Goal: Ask a question

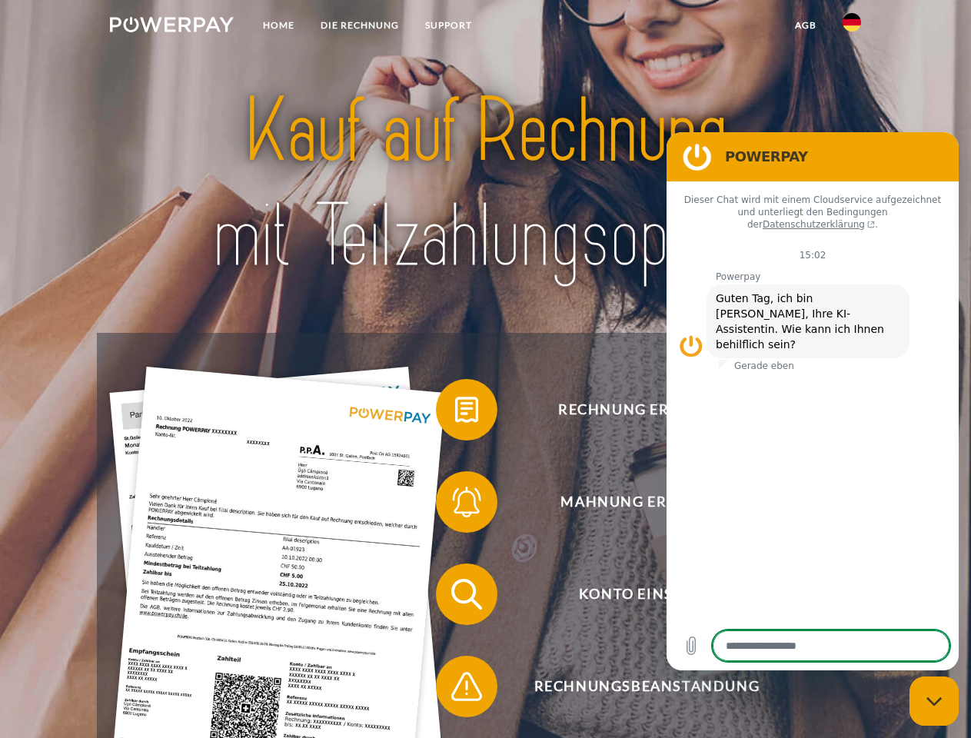
click at [172, 27] on img at bounding box center [172, 24] width 124 height 15
click at [852, 27] on img at bounding box center [852, 22] width 18 height 18
click at [805, 25] on link "agb" at bounding box center [806, 26] width 48 height 28
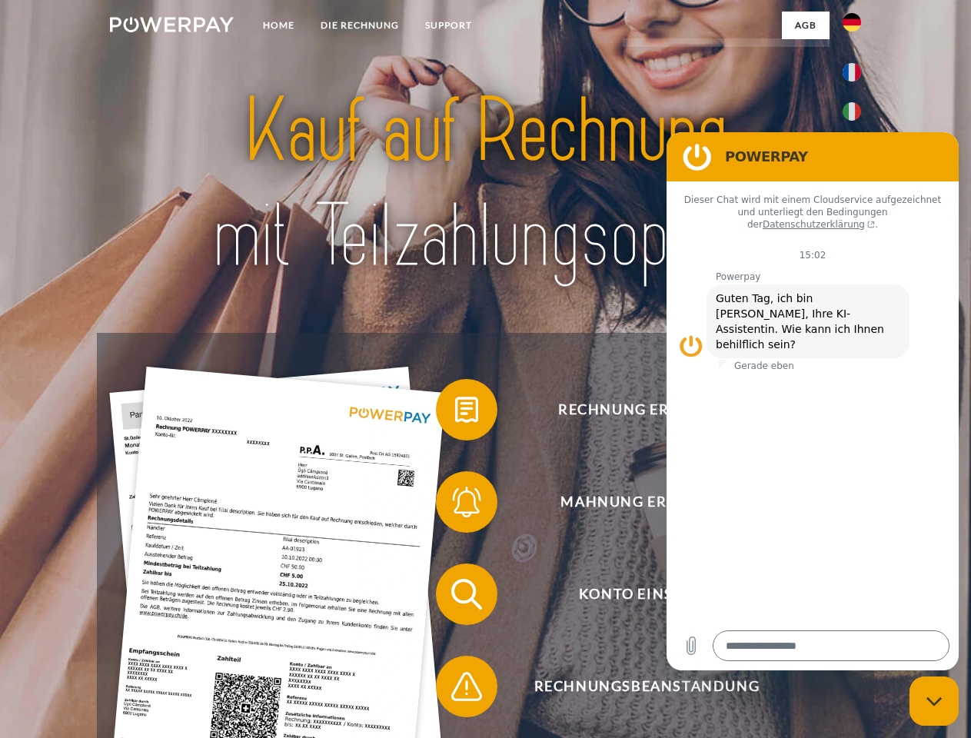
click at [455, 413] on span at bounding box center [443, 410] width 77 height 77
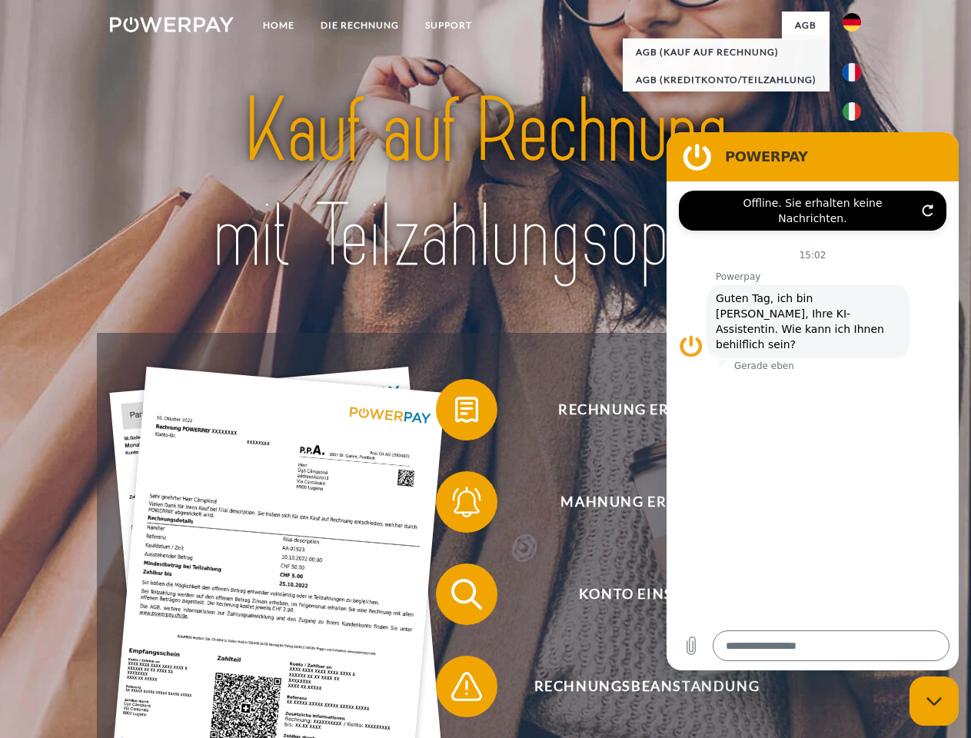
click at [455, 505] on span at bounding box center [443, 502] width 77 height 77
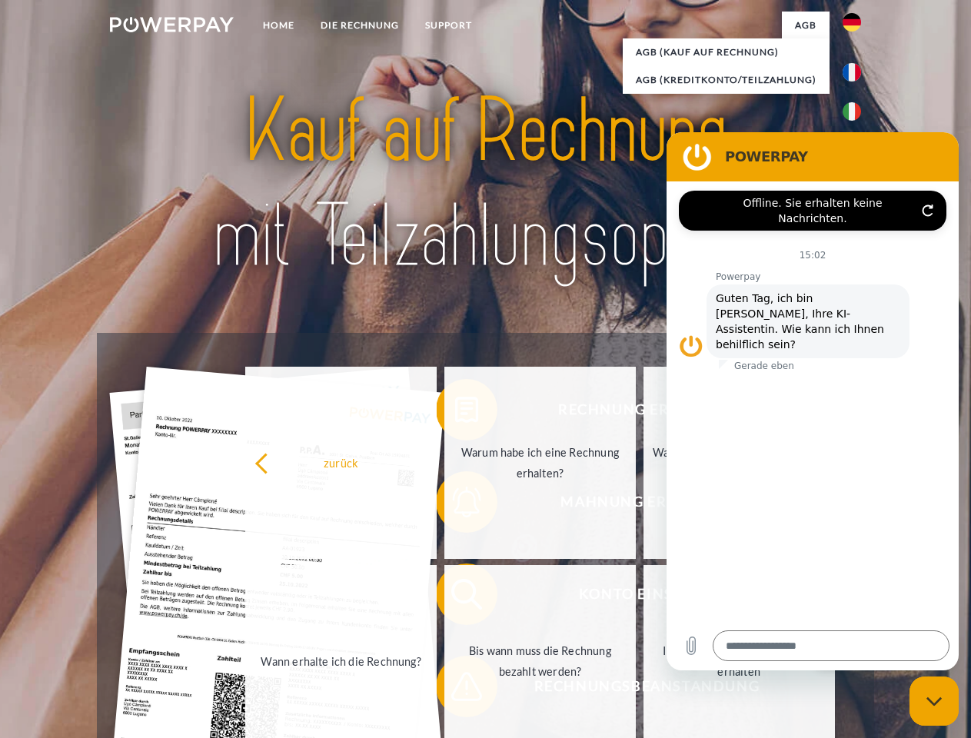
click at [455, 598] on link "Bis wann muss die Rechnung bezahlt werden?" at bounding box center [541, 661] width 192 height 192
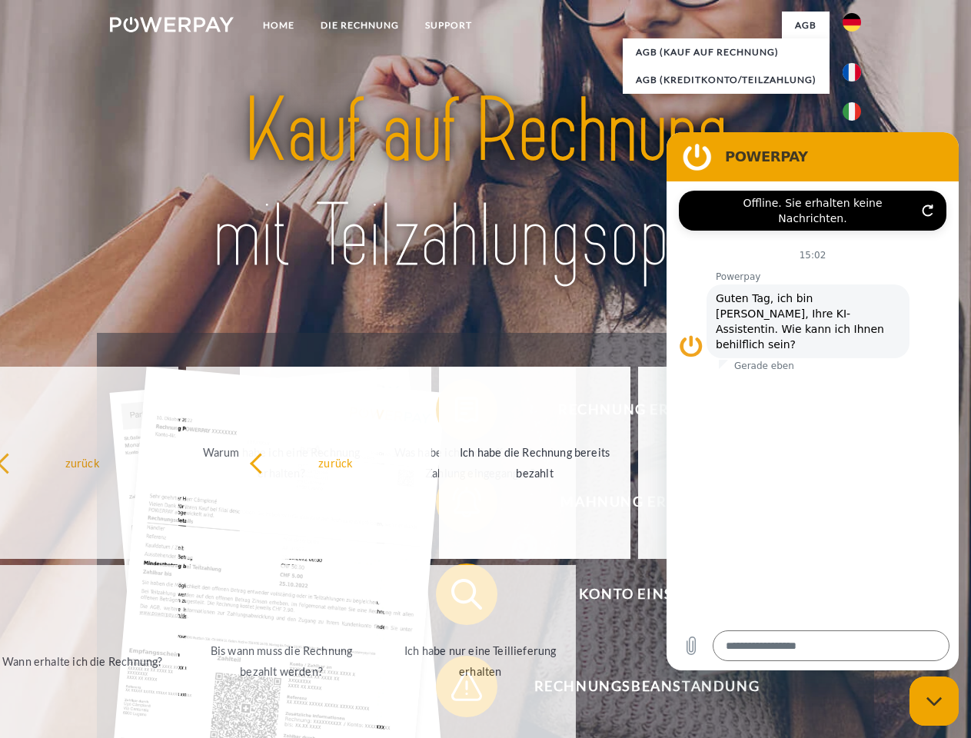
click at [455, 690] on span at bounding box center [443, 686] width 77 height 77
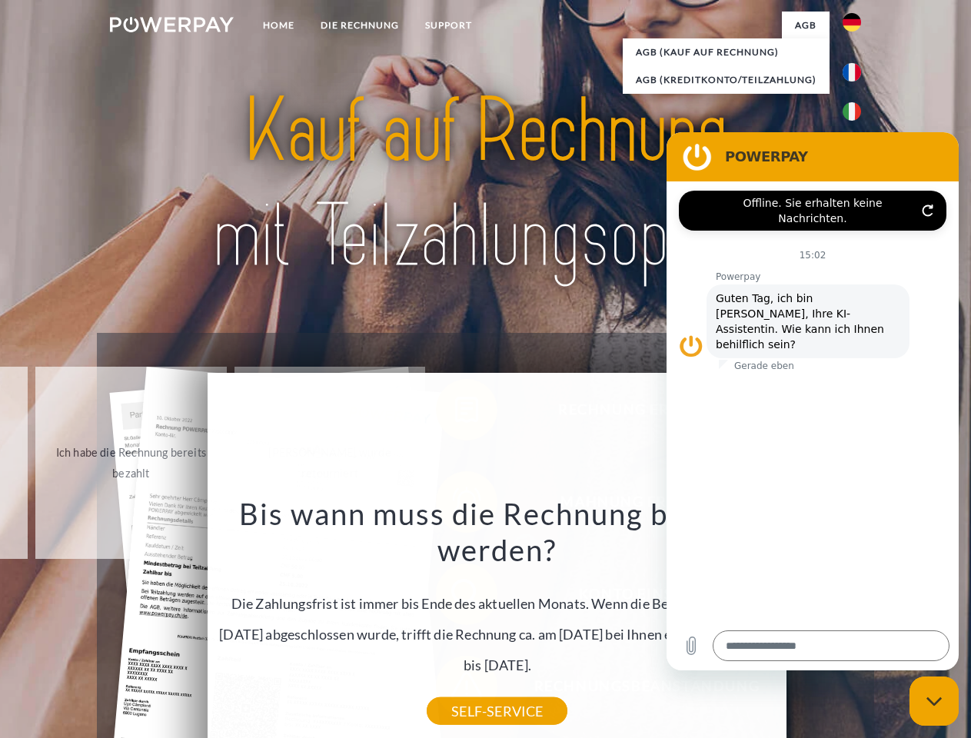
click at [935, 701] on icon "Messaging-Fenster schließen" at bounding box center [935, 702] width 16 height 10
type textarea "*"
